Goal: Communication & Community: Ask a question

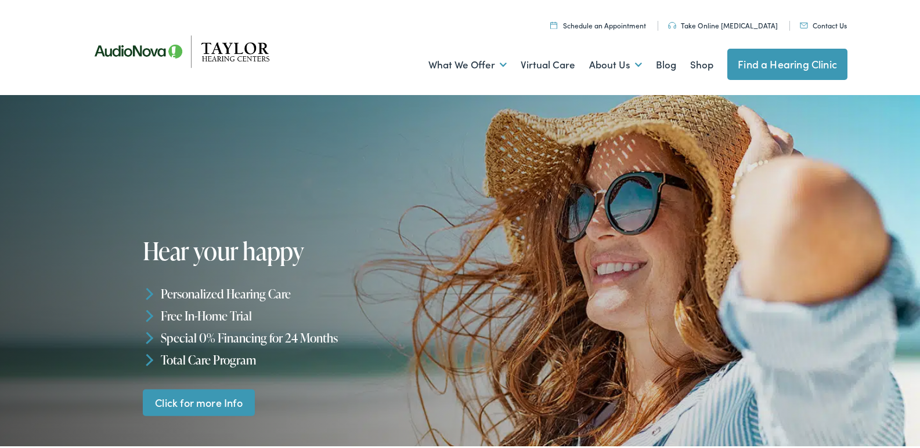
click at [799, 18] on link "Contact Us" at bounding box center [822, 23] width 47 height 10
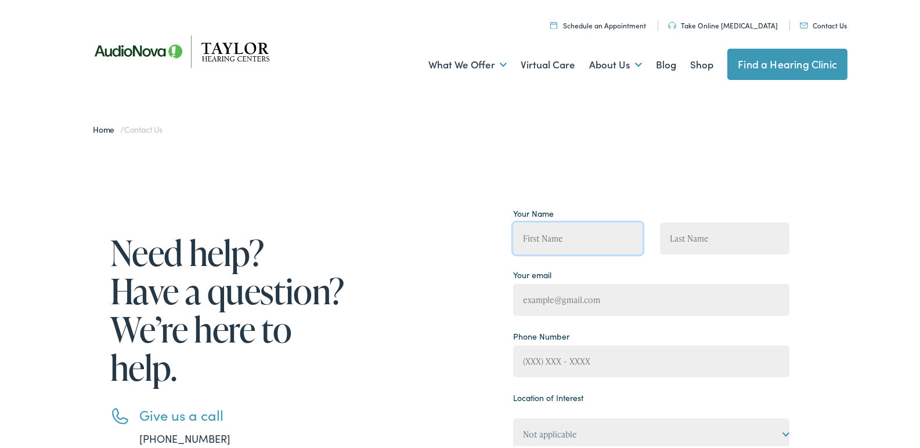
drag, startPoint x: 550, startPoint y: 242, endPoint x: 567, endPoint y: 251, distance: 19.7
click at [560, 245] on input "Contact form" at bounding box center [577, 236] width 129 height 32
type input "Brad Olivares"
type input "Brad@Professionalbusinessprofile.com"
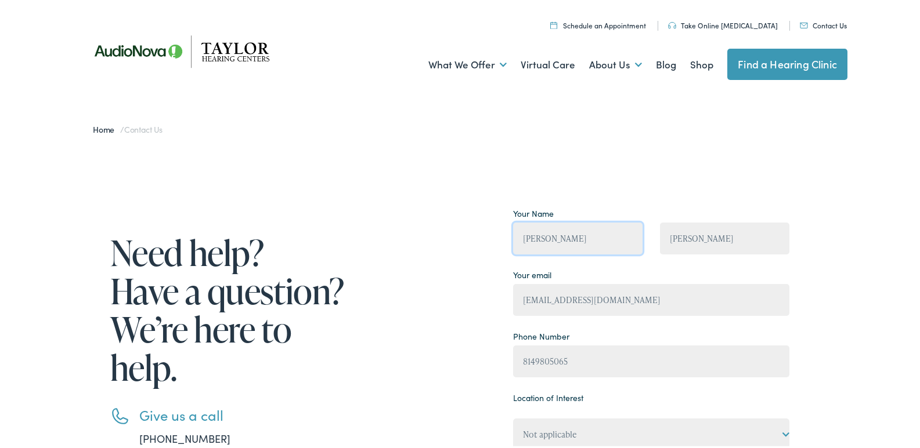
type input "(814) 980-5065"
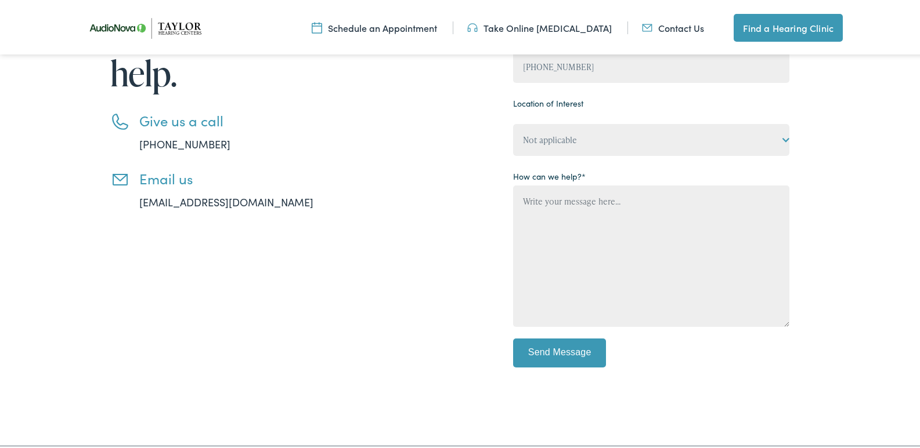
drag, startPoint x: 559, startPoint y: 113, endPoint x: 560, endPoint y: 147, distance: 34.3
click at [560, 119] on div "Location of Interest Not applicable Taylor Hearing Centers, Cherokee Village Ta…" at bounding box center [651, 122] width 276 height 61
drag, startPoint x: 560, startPoint y: 147, endPoint x: 563, endPoint y: 152, distance: 6.0
click at [560, 147] on select "Not applicable Taylor Hearing Centers, Cherokee Village Taylor Hearing Centers,…" at bounding box center [651, 138] width 276 height 32
select select "Taylor Hearing Centers, Dickson"
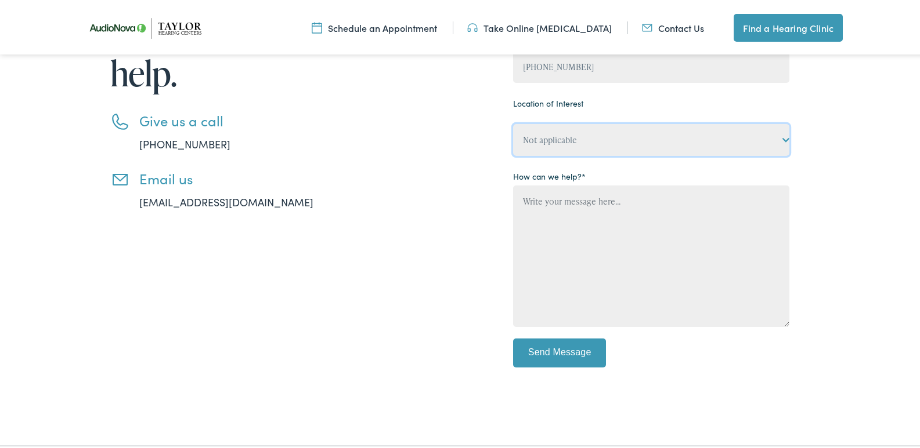
click at [513, 122] on select "Not applicable Taylor Hearing Centers, Cherokee Village Taylor Hearing Centers,…" at bounding box center [651, 138] width 276 height 32
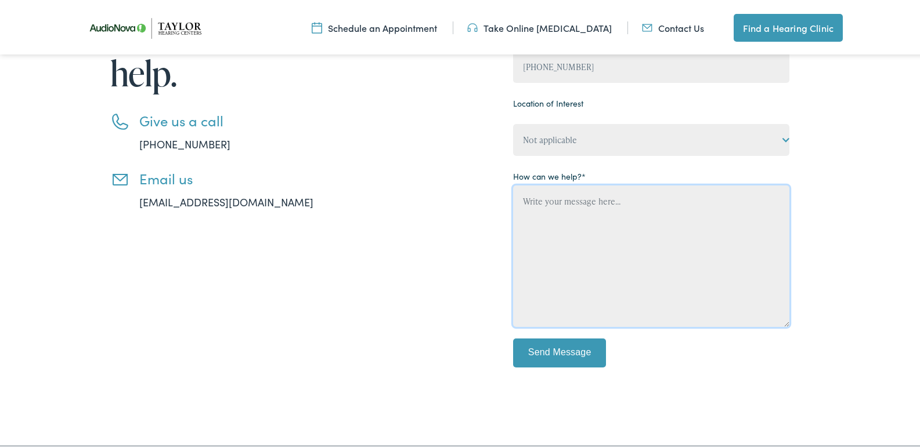
click at [559, 227] on textarea "Contact form" at bounding box center [651, 254] width 276 height 142
paste textarea "Wikipedia is considered to be the World’s most significant tool for reference m…"
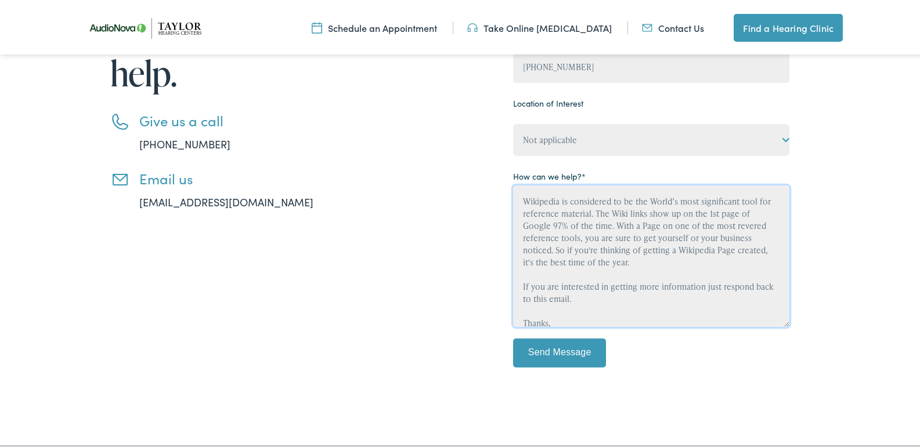
scroll to position [88, 0]
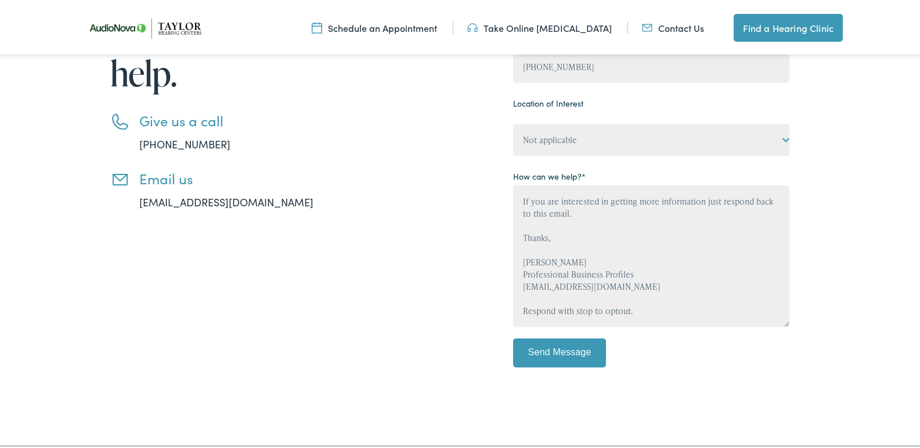
drag, startPoint x: 542, startPoint y: 333, endPoint x: 541, endPoint y: 346, distance: 12.9
click at [543, 333] on div "Your Name Brad Olivares Brad Olivares Your email Brad@Professionalbusinessprofi…" at bounding box center [651, 141] width 276 height 466
click at [542, 351] on input "Send Message" at bounding box center [559, 350] width 93 height 29
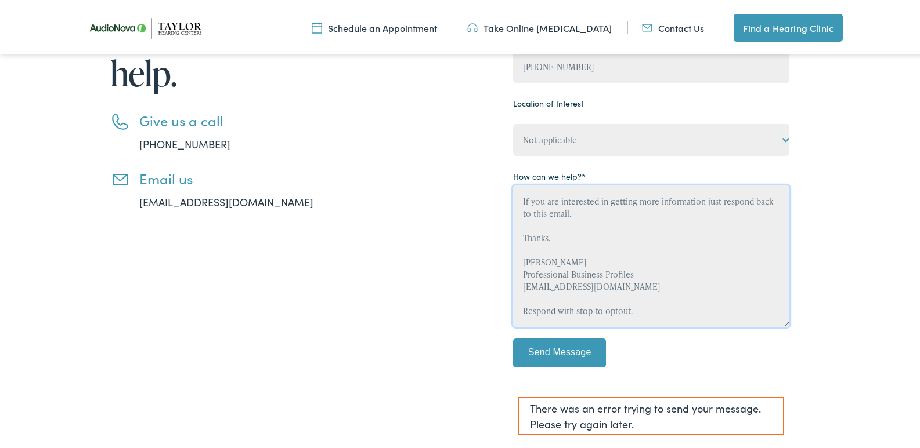
click at [580, 298] on textarea "Wikipedia is considered to be the World’s most significant tool for reference m…" at bounding box center [651, 254] width 276 height 142
click at [578, 298] on textarea "Wikipedia is considered to be the World’s most significant tool for reference m…" at bounding box center [651, 254] width 276 height 142
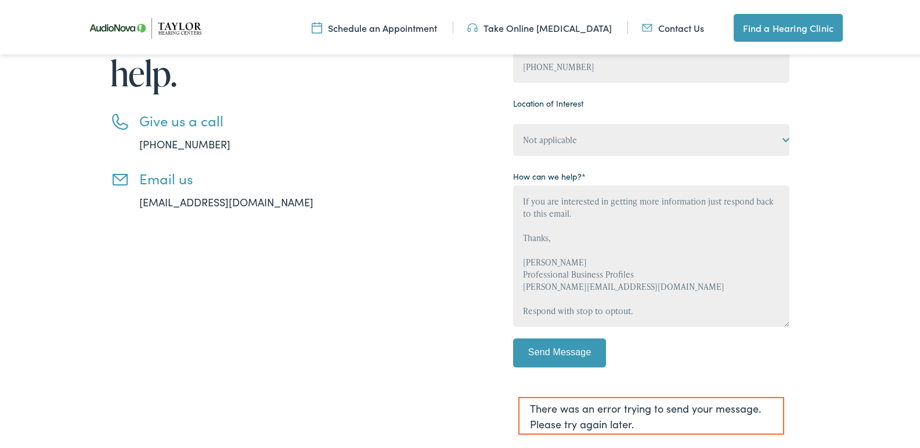
click at [544, 367] on p "Send Message" at bounding box center [651, 355] width 276 height 38
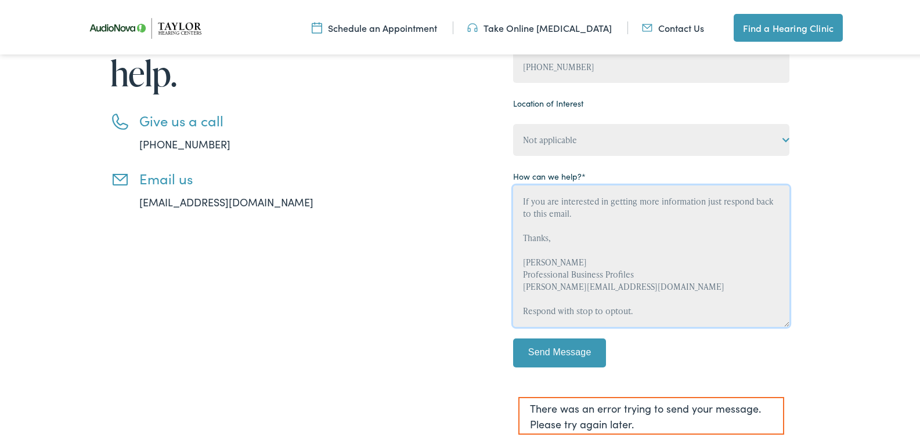
click at [565, 288] on textarea "Wikipedia is considered to be the World’s most significant tool for reference m…" at bounding box center [651, 254] width 276 height 142
click at [564, 294] on textarea "Wikipedia is considered to be the World’s most significant tool for reference m…" at bounding box center [651, 254] width 276 height 142
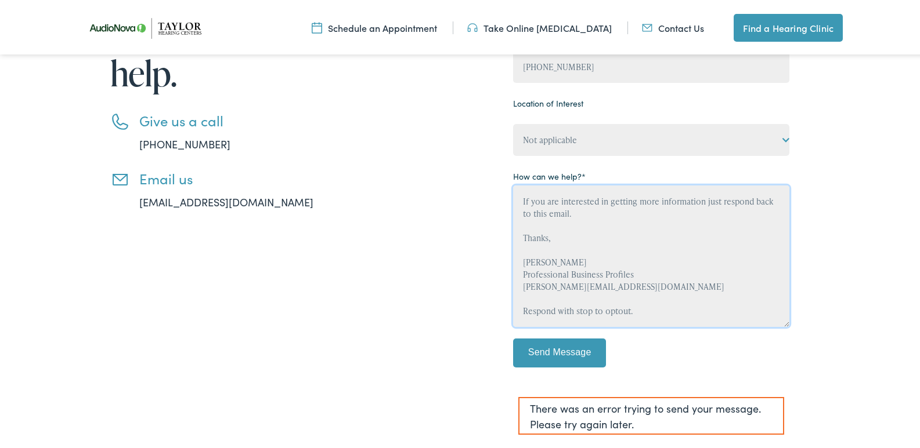
click at [564, 294] on textarea "Wikipedia is considered to be the World’s most significant tool for reference m…" at bounding box center [651, 254] width 276 height 142
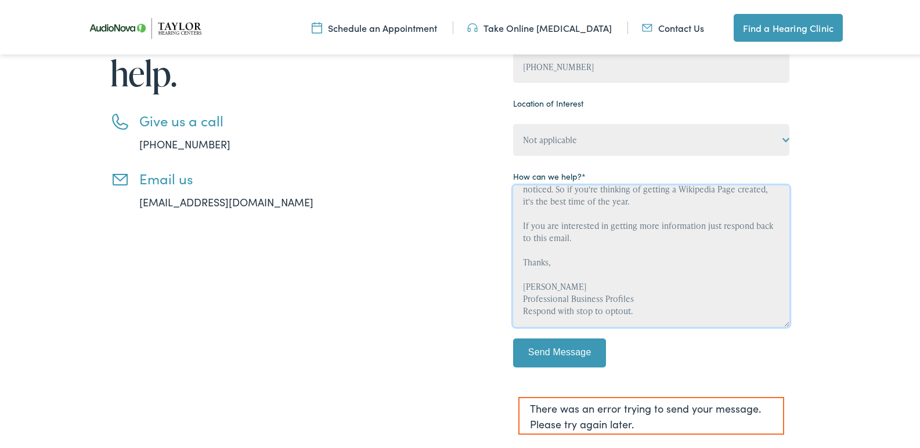
scroll to position [73, 0]
type textarea "Wikipedia is considered to be the World’s most significant tool for reference m…"
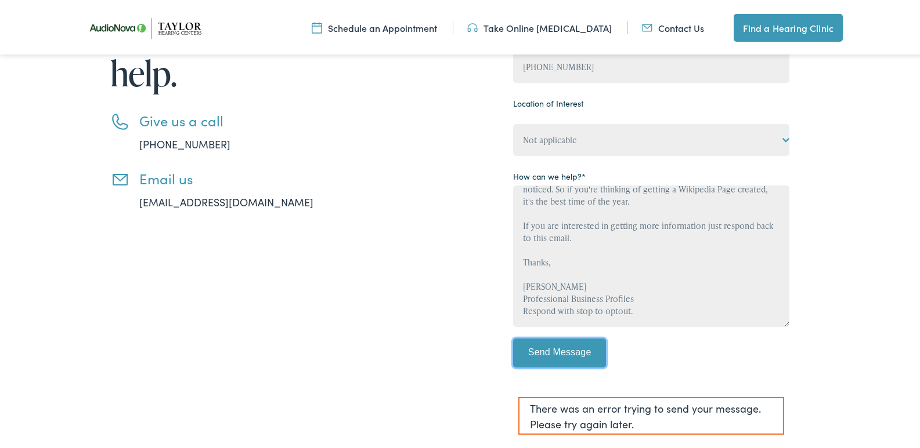
click at [540, 353] on input "Send Message" at bounding box center [559, 350] width 93 height 29
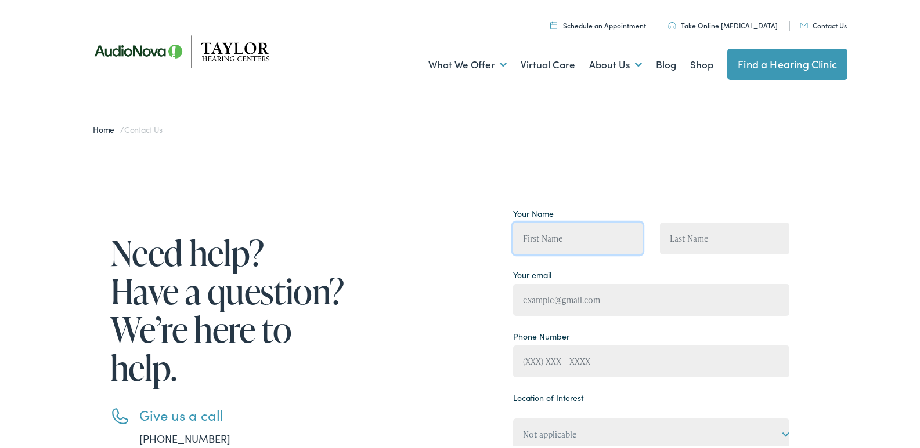
drag, startPoint x: 570, startPoint y: 237, endPoint x: 603, endPoint y: 253, distance: 36.6
click at [588, 245] on input "Contact form" at bounding box center [577, 236] width 129 height 32
type input "Brad Olivares"
type input "Brad@Professionalbusinessprofile.com"
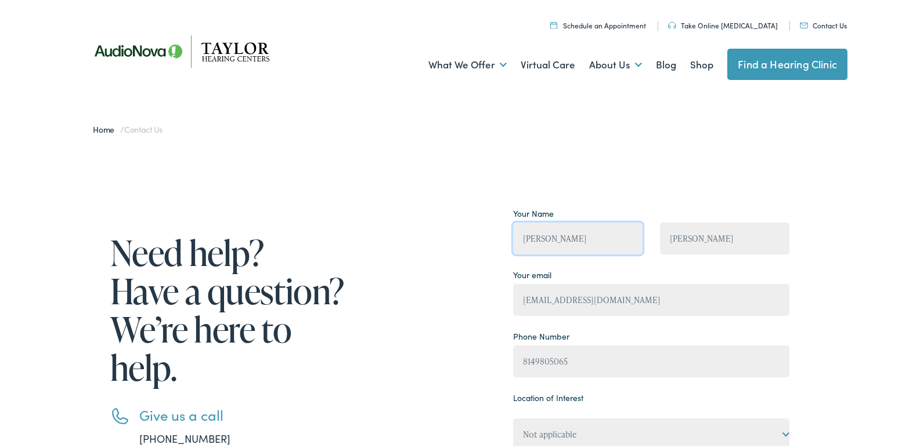
type input "(814) 980-5065"
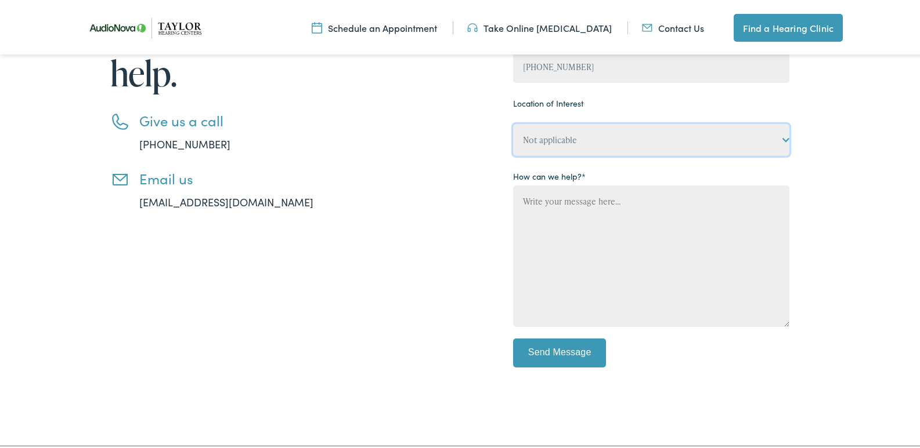
drag, startPoint x: 556, startPoint y: 135, endPoint x: 554, endPoint y: 154, distance: 19.8
click at [554, 154] on div "Your Name Brad Olivares Brad Olivares Your email Brad@Professionalbusinessprofi…" at bounding box center [651, 141] width 276 height 466
select select "Taylor Hearing Centers, Clinton"
click at [513, 122] on select "Not applicable Taylor Hearing Centers, Cherokee Village Taylor Hearing Centers,…" at bounding box center [651, 138] width 276 height 32
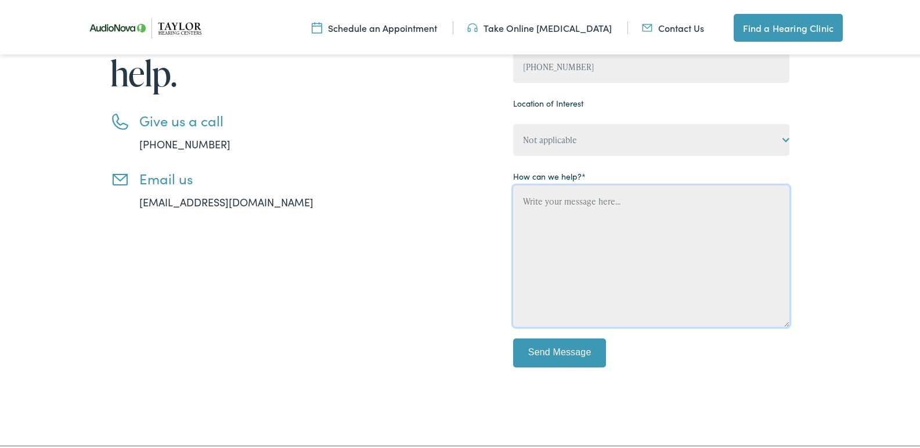
click at [562, 230] on textarea "Contact form" at bounding box center [651, 254] width 276 height 142
paste textarea "Wikipedia is considered to be the World’s most significant tool for reference m…"
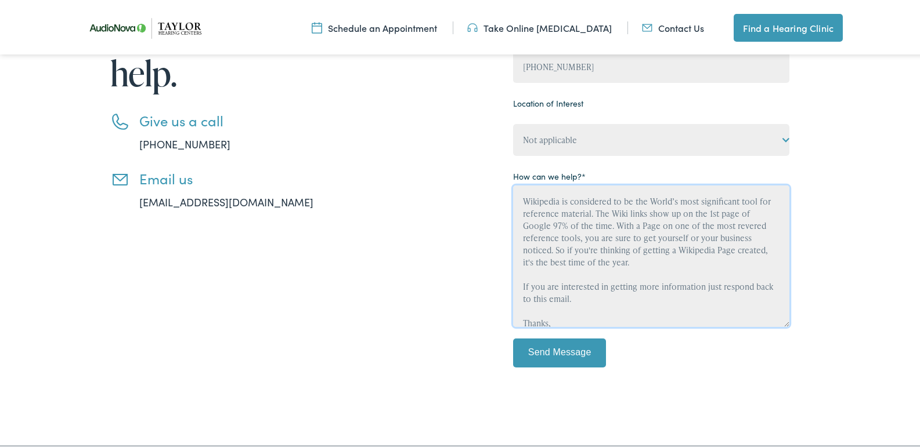
scroll to position [88, 0]
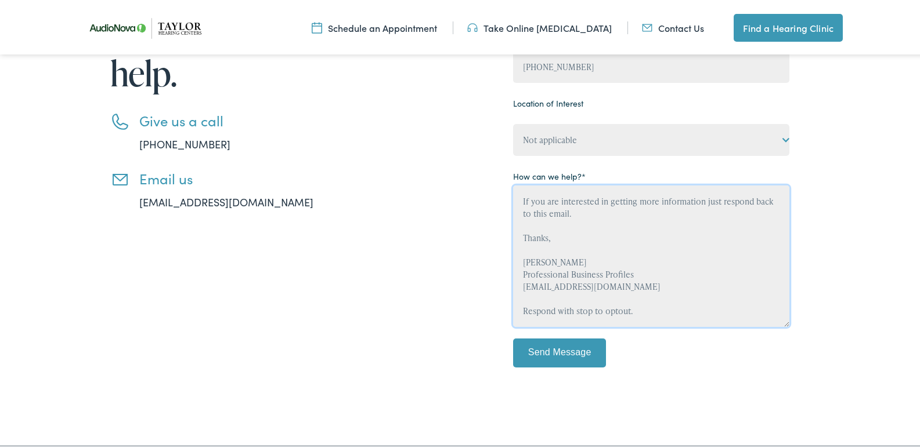
click at [562, 302] on textarea "Wikipedia is considered to be the World’s most significant tool for reference m…" at bounding box center [651, 254] width 276 height 142
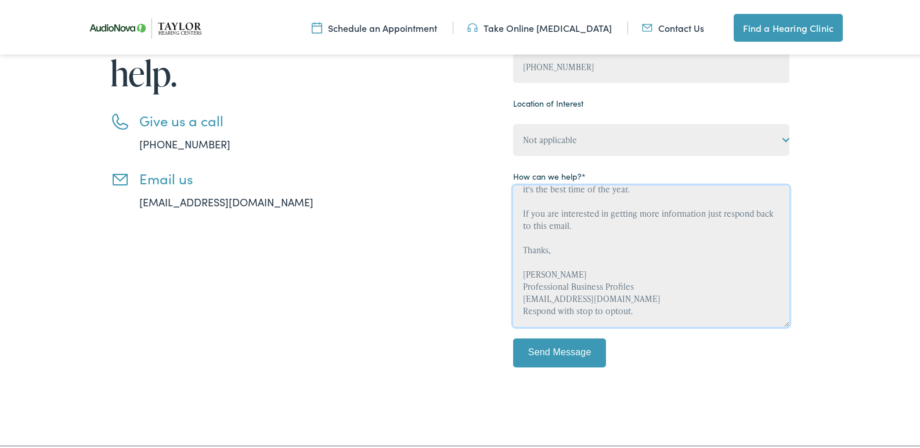
scroll to position [85, 0]
click at [560, 299] on textarea "Wikipedia is considered to be the World’s most significant tool for reference m…" at bounding box center [651, 254] width 276 height 142
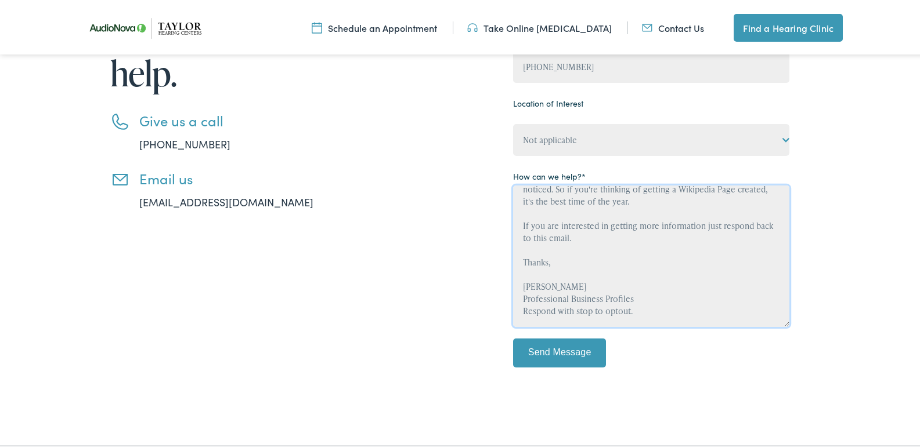
scroll to position [73, 0]
type textarea "Wikipedia is considered to be the World’s most significant tool for reference m…"
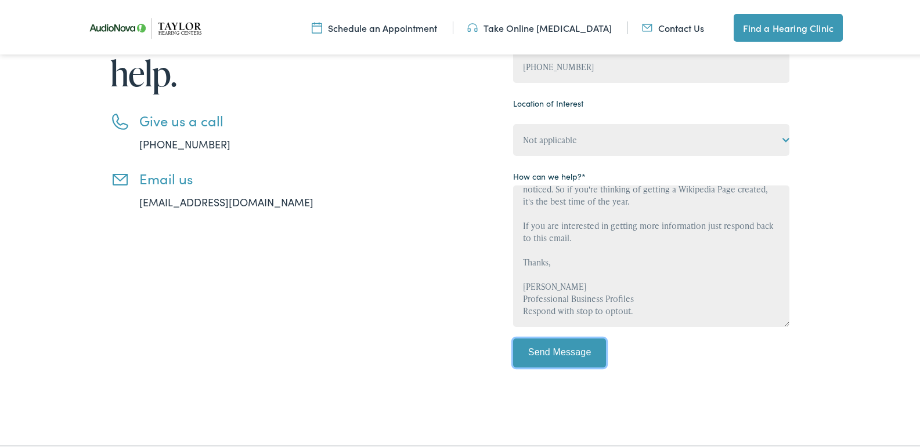
click at [554, 345] on input "Send Message" at bounding box center [559, 350] width 93 height 29
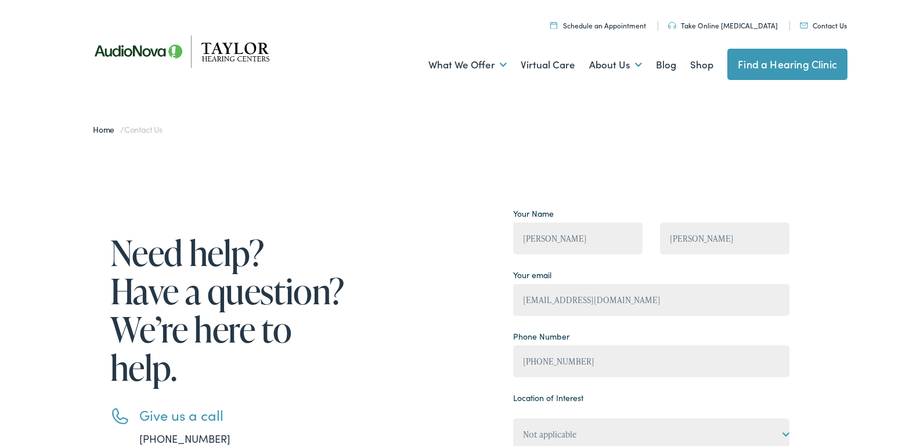
scroll to position [290, 0]
